Goal: Communication & Community: Participate in discussion

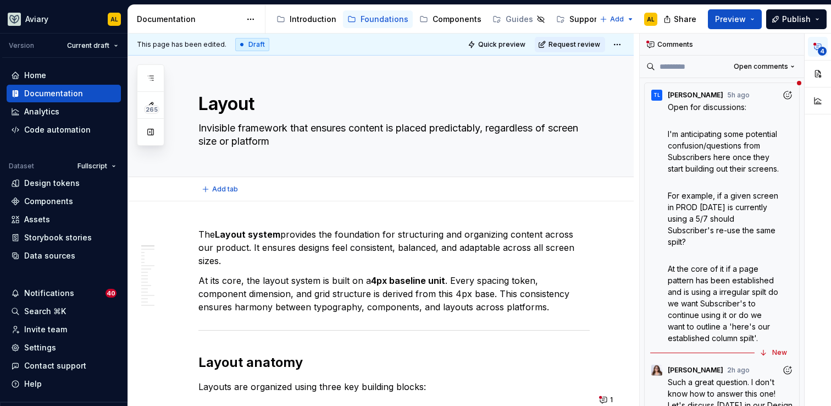
type textarea "*"
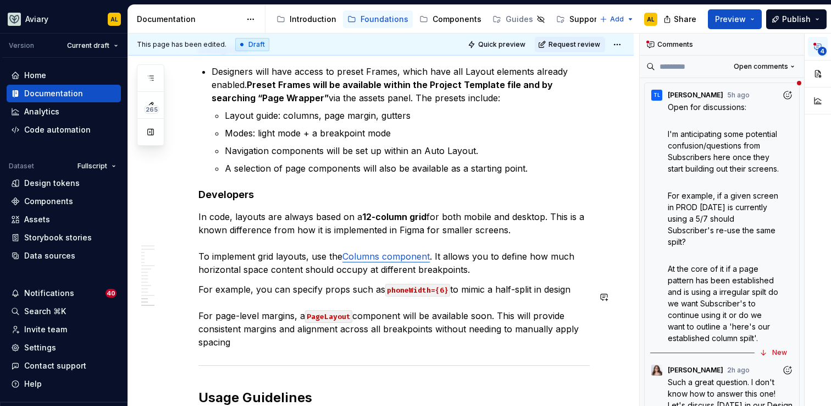
scroll to position [3293, 0]
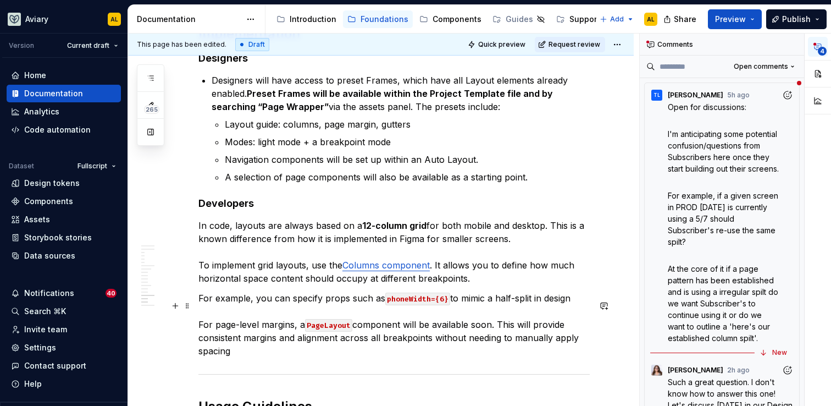
click at [579, 308] on p "For example, you can specify props such as phoneWidth={6} to mimic a half-split…" at bounding box center [393, 324] width 391 height 66
click at [544, 323] on p "For example, you can specify props such as phoneWidth={6} to mimic a half-split…" at bounding box center [393, 324] width 391 height 66
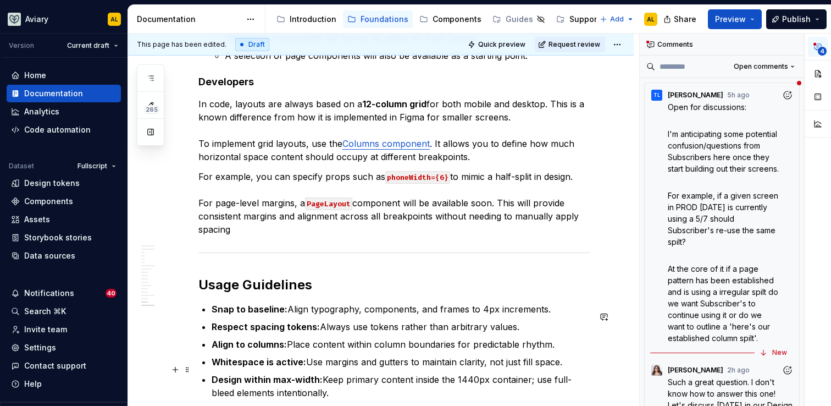
scroll to position [3415, 0]
click at [258, 235] on p "For example, you can specify props such as phoneWidth={6} to mimic a half-split…" at bounding box center [393, 202] width 391 height 66
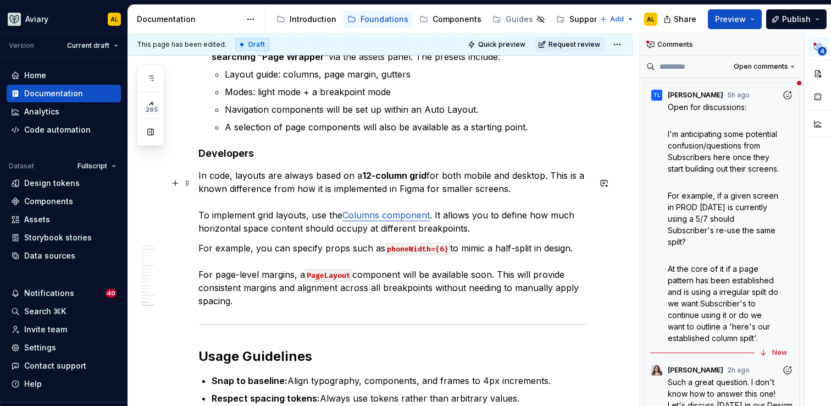
scroll to position [3343, 0]
type textarea "*"
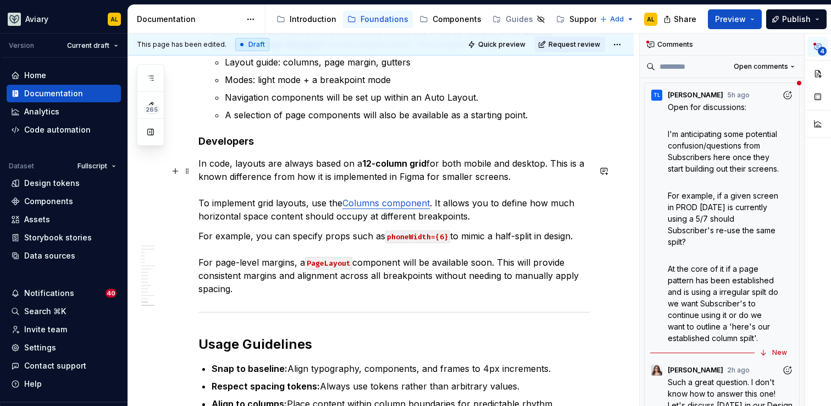
scroll to position [3357, 0]
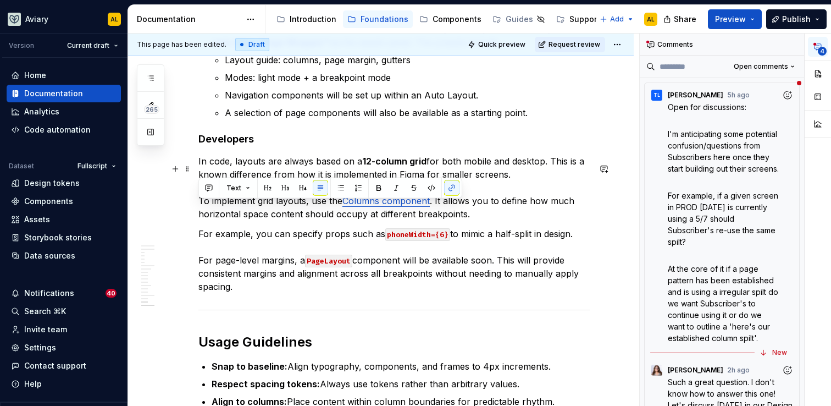
drag, startPoint x: 469, startPoint y: 222, endPoint x: 197, endPoint y: 210, distance: 272.4
click at [214, 185] on button "button" at bounding box center [208, 187] width 15 height 15
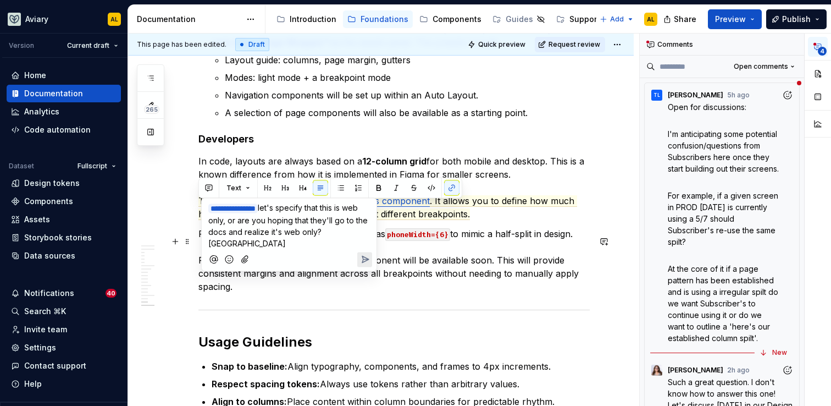
click at [367, 256] on icon "Send" at bounding box center [365, 259] width 7 height 7
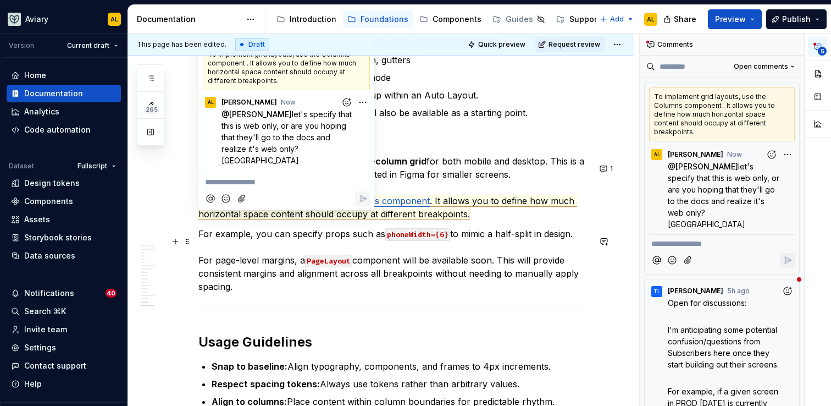
click at [270, 293] on p "For example, you can specify props such as phoneWidth={6} to mimic a half-split…" at bounding box center [393, 260] width 391 height 66
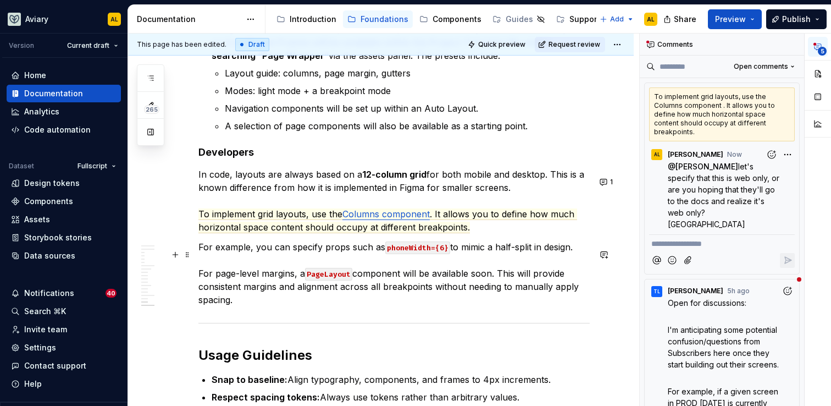
scroll to position [3336, 0]
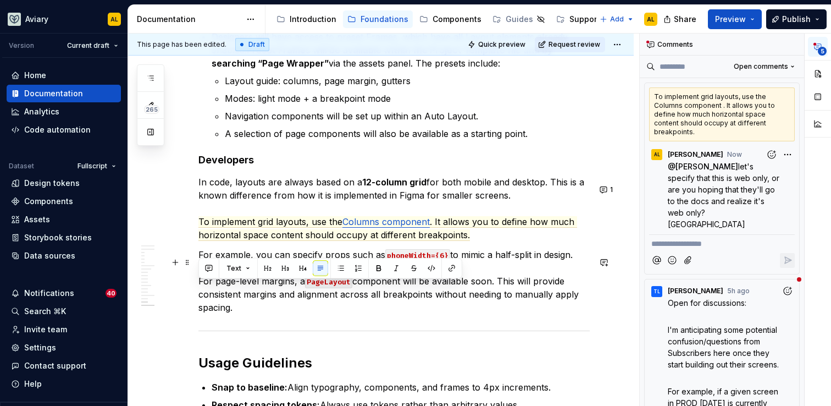
drag, startPoint x: 258, startPoint y: 316, endPoint x: 195, endPoint y: 291, distance: 67.7
click at [210, 271] on button "button" at bounding box center [208, 268] width 15 height 15
